Goal: Task Accomplishment & Management: Complete application form

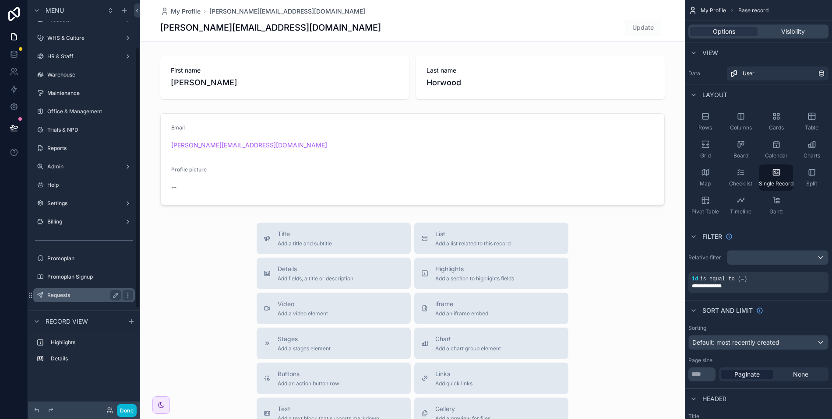
scroll to position [69, 0]
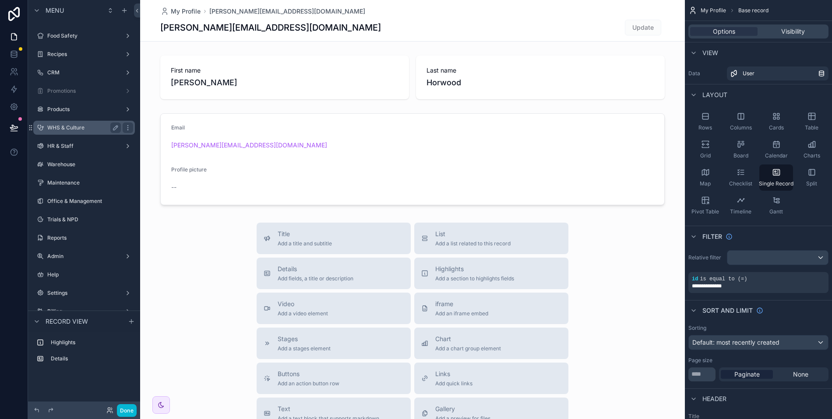
click at [84, 130] on label "WHS & Culture" at bounding box center [82, 127] width 70 height 7
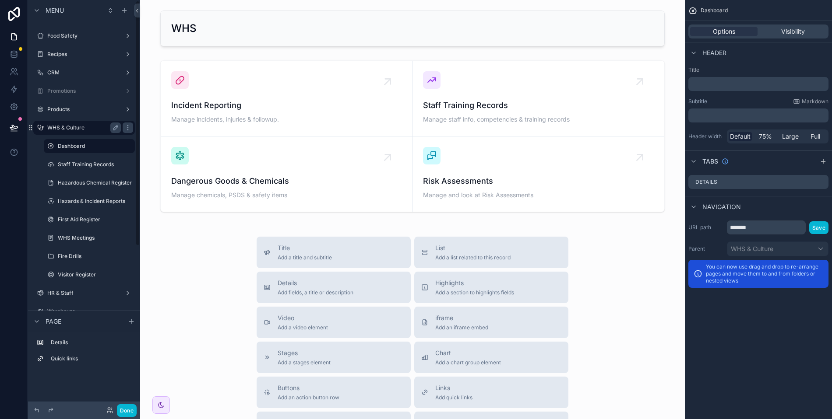
scroll to position [1, 0]
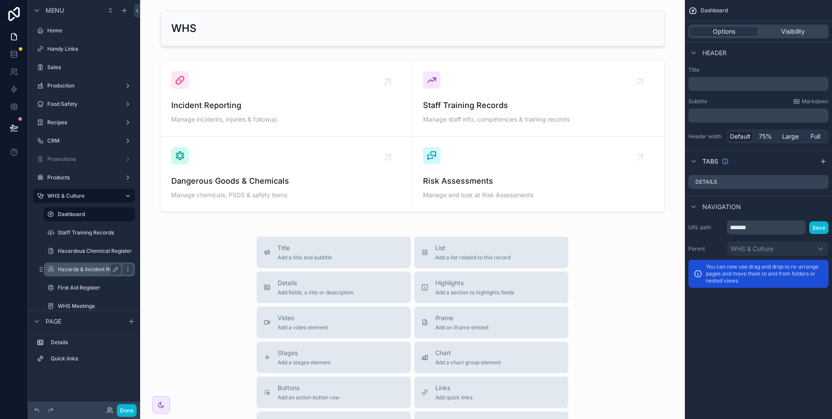
click at [81, 266] on label "Hazards & Incident Reports" at bounding box center [91, 269] width 67 height 7
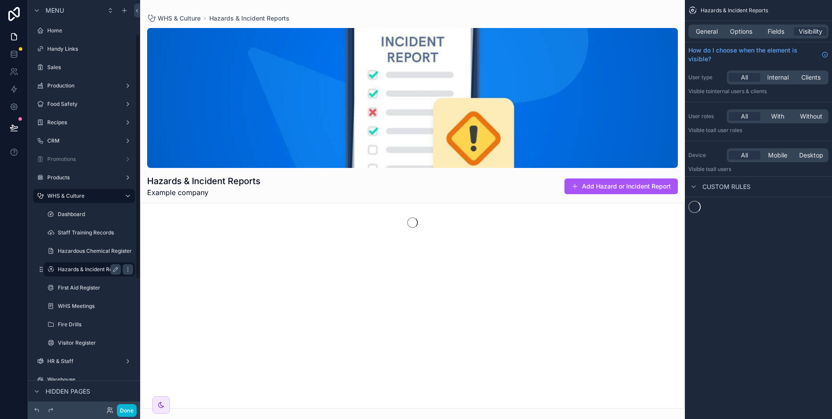
scroll to position [56, 0]
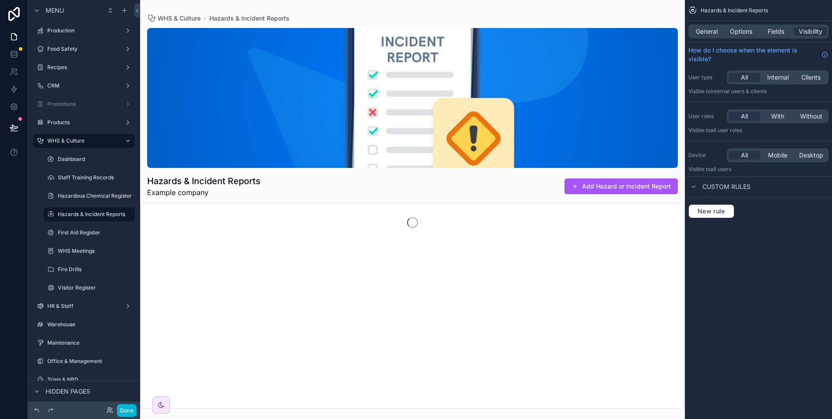
click at [620, 189] on div "scrollable content" at bounding box center [412, 209] width 544 height 419
click at [620, 189] on button "Add Hazard or Incident Report" at bounding box center [620, 187] width 113 height 16
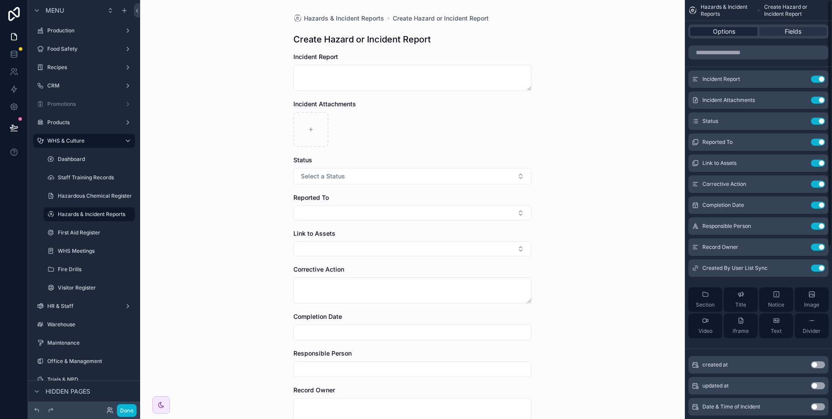
click at [734, 27] on span "Options" at bounding box center [724, 31] width 22 height 9
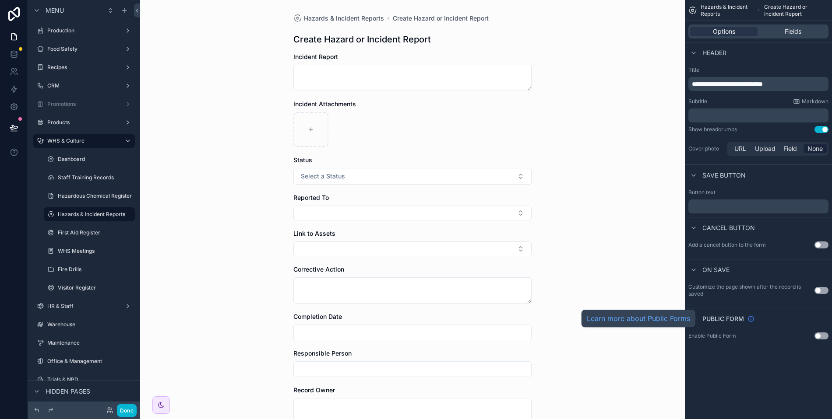
click at [749, 320] on icon "scrollable content" at bounding box center [750, 319] width 7 height 7
click at [698, 320] on div "scrollable content" at bounding box center [693, 319] width 11 height 11
click at [820, 337] on button "Use setting" at bounding box center [821, 336] width 14 height 7
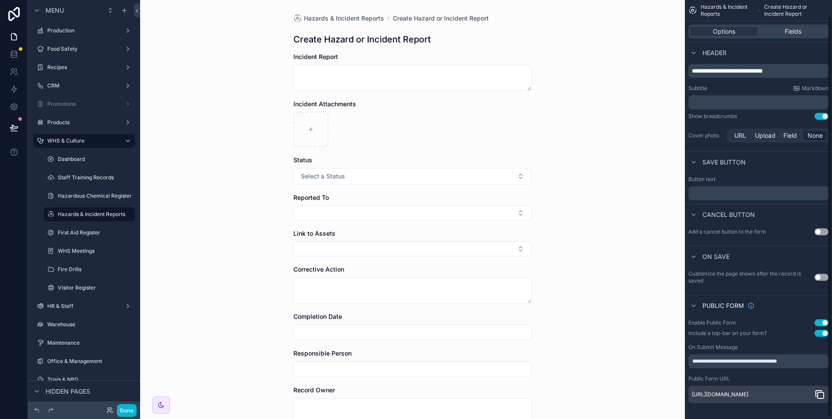
scroll to position [18, 0]
click at [748, 390] on link "[URL][DOMAIN_NAME]" at bounding box center [720, 393] width 56 height 7
click at [823, 318] on button "Use setting" at bounding box center [821, 321] width 14 height 7
click at [823, 328] on button "Use setting" at bounding box center [821, 331] width 14 height 7
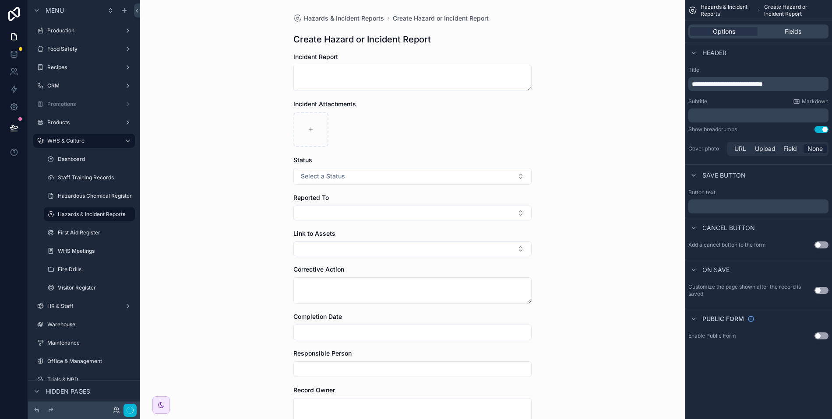
scroll to position [0, 0]
